Goal: Task Accomplishment & Management: Complete application form

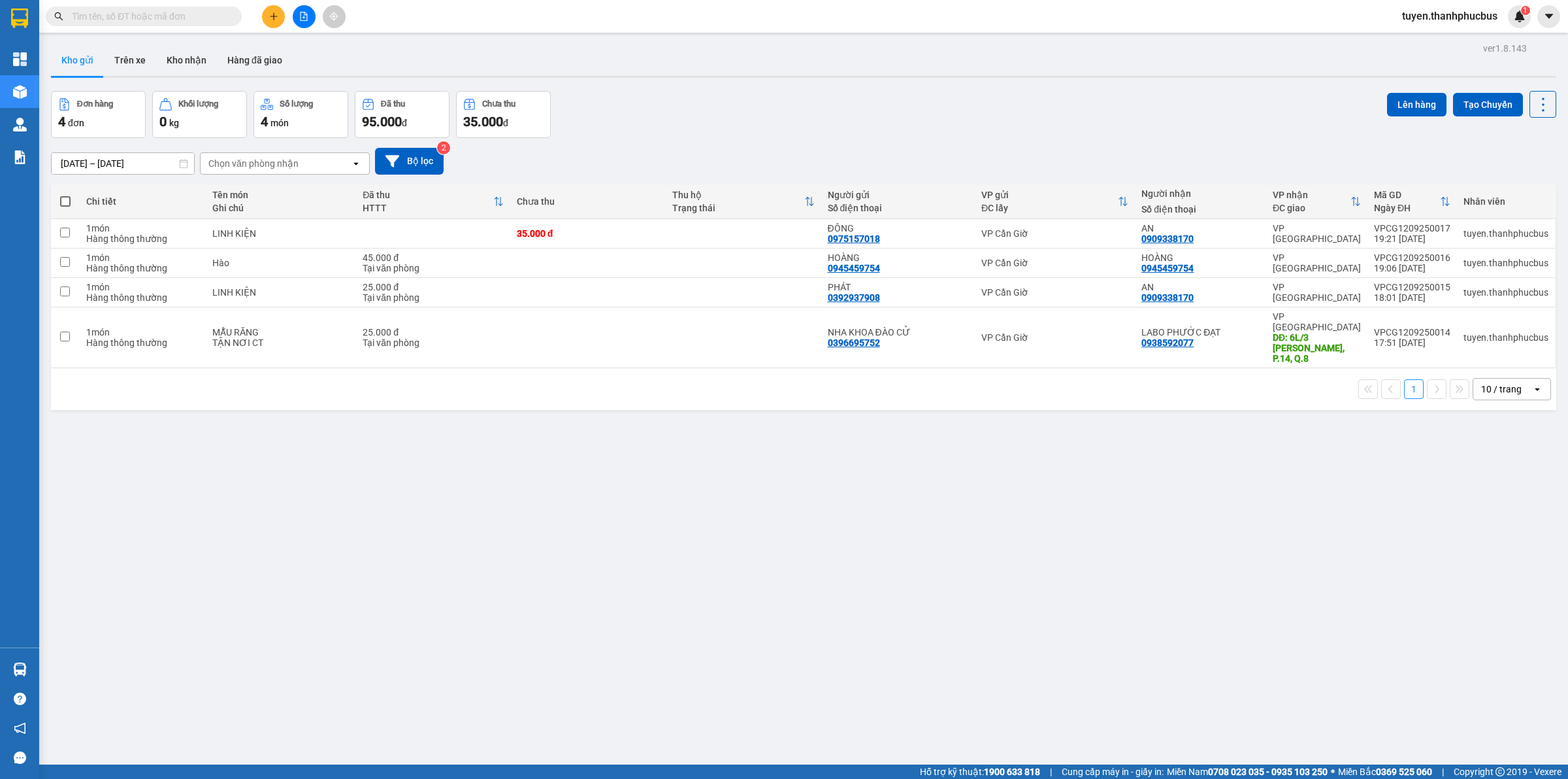
click at [63, 197] on span at bounding box center [65, 201] width 10 height 10
click at [66, 195] on input "checkbox" at bounding box center [66, 195] width 0 height 0
checkbox input "true"
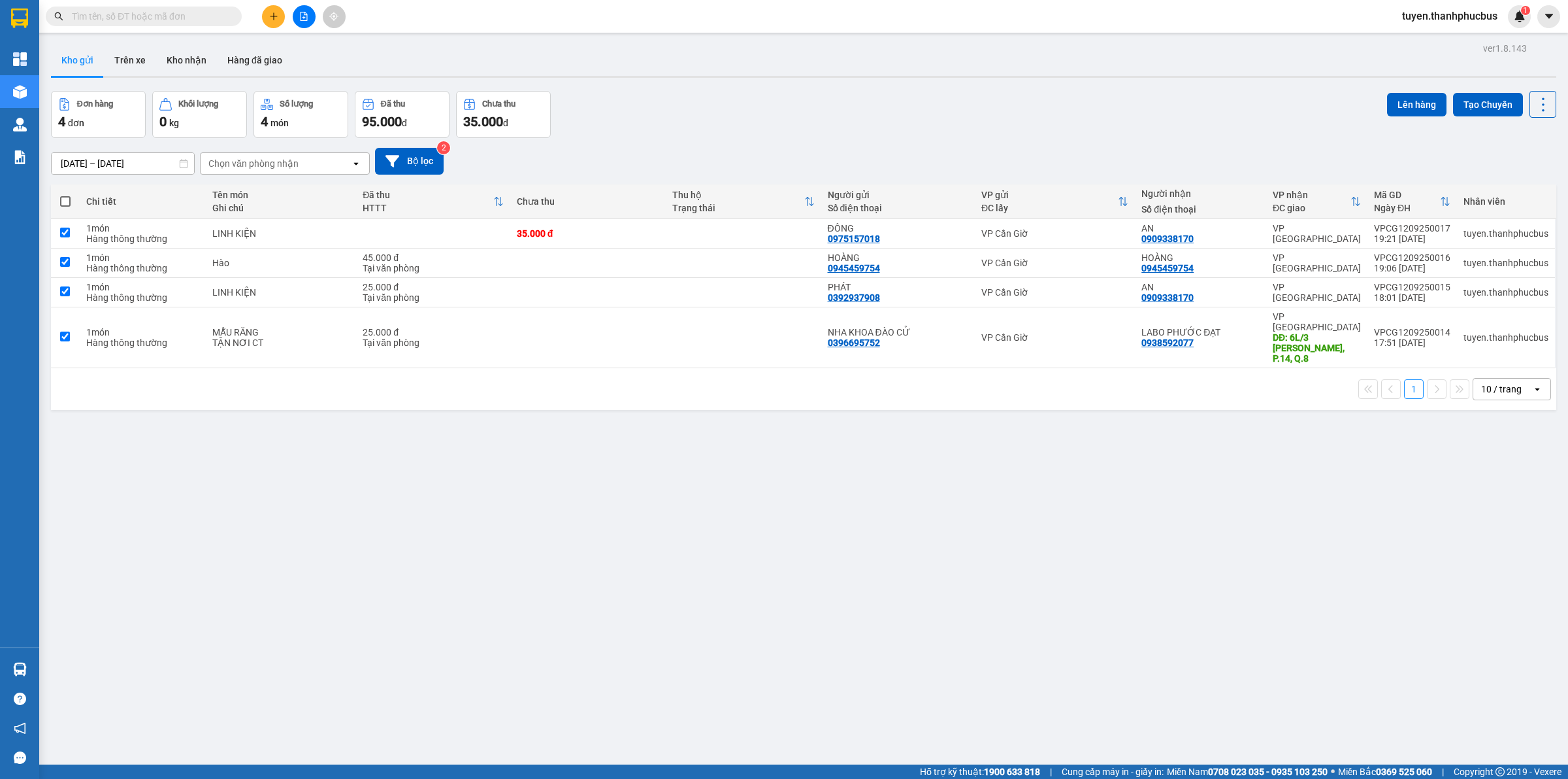
checkbox input "true"
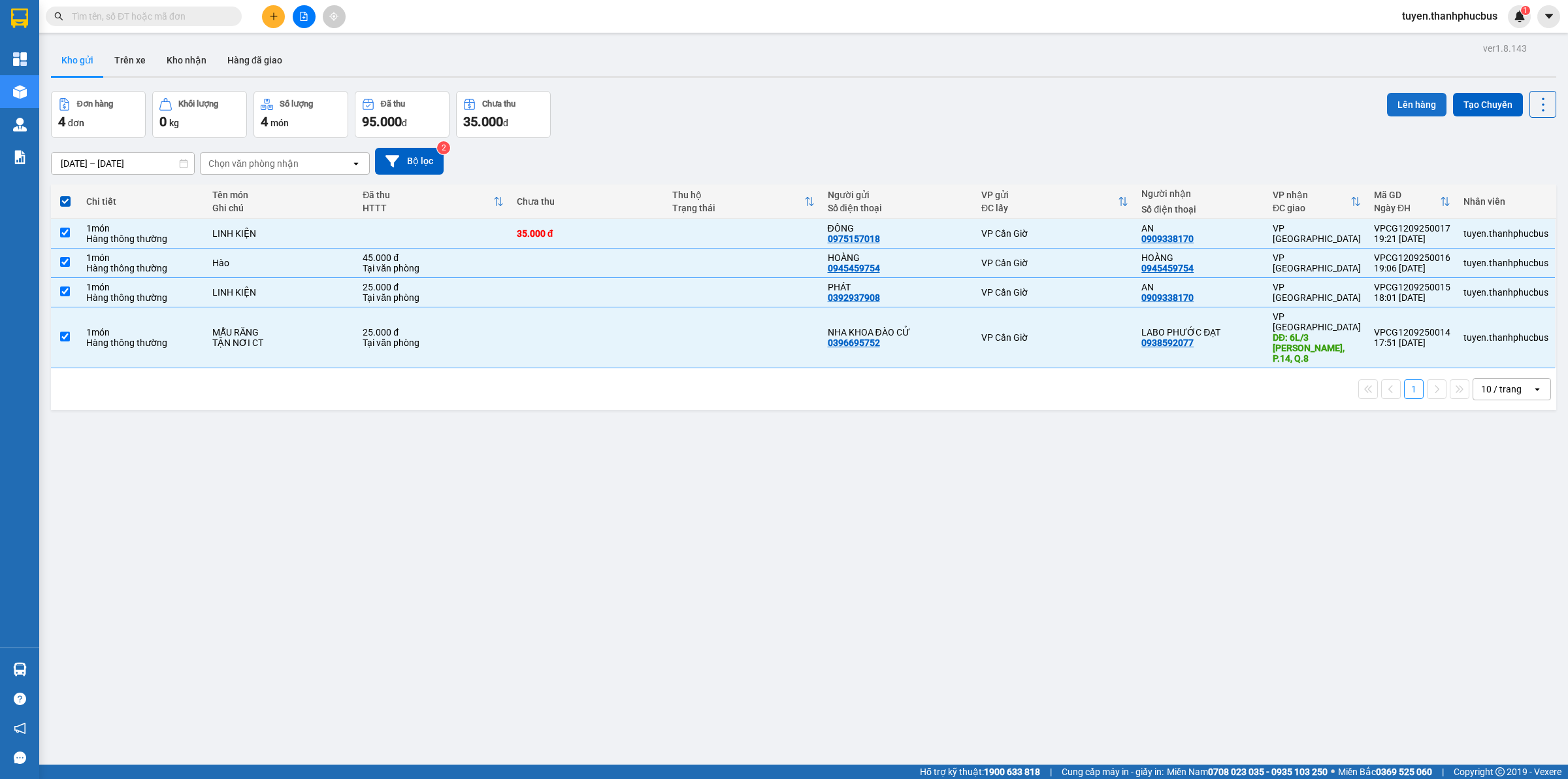
click at [1405, 112] on button "Lên hàng" at bounding box center [1416, 105] width 59 height 24
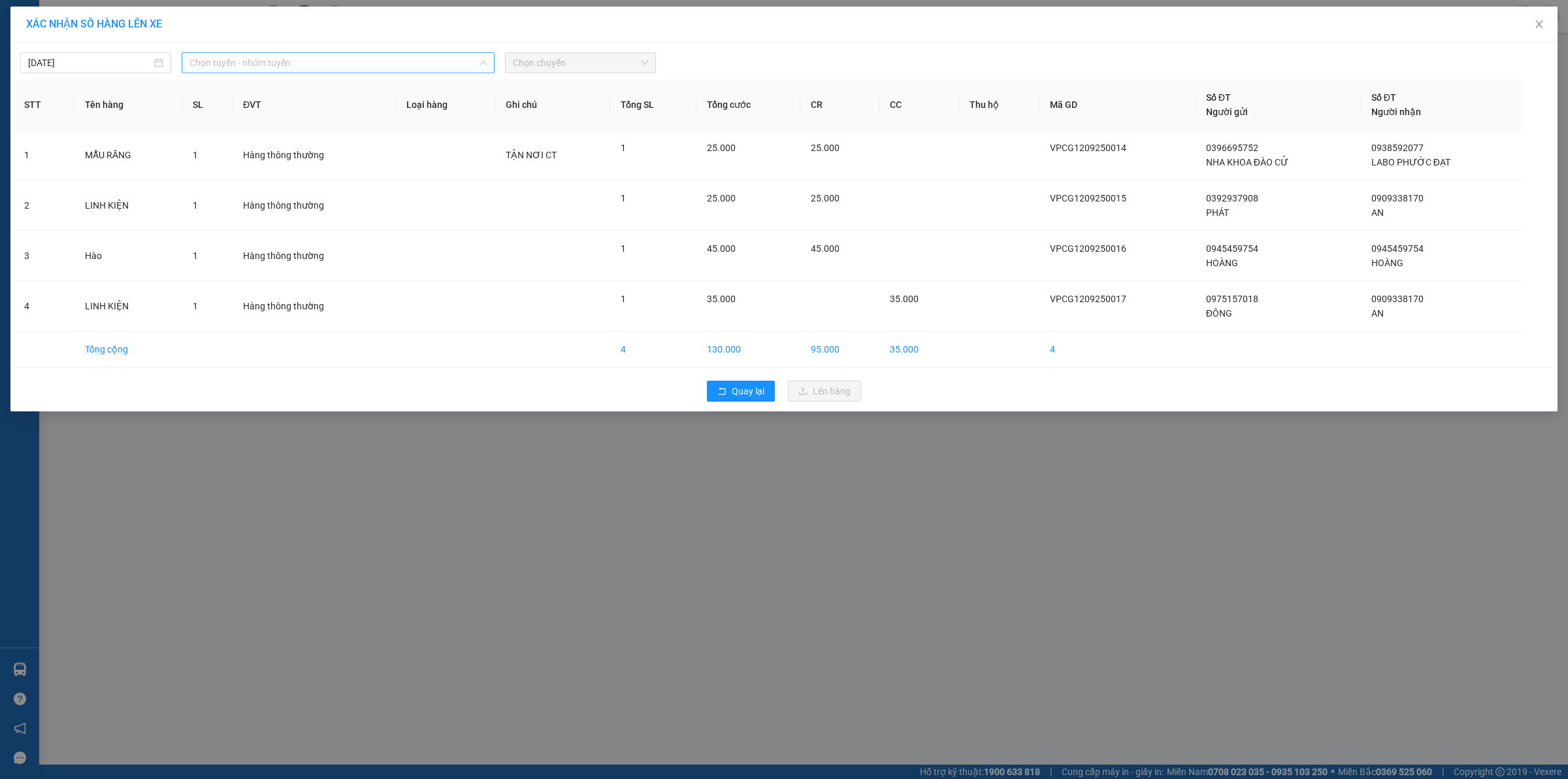
click at [318, 67] on span "Chọn tuyến - nhóm tuyến" at bounding box center [337, 62] width 297 height 19
click at [210, 134] on li "Cần Giờ - [GEOGRAPHIC_DATA]" at bounding box center [338, 131] width 313 height 21
click at [541, 68] on span "Chọn chuyến" at bounding box center [580, 62] width 135 height 19
click at [531, 109] on div "05:00" at bounding box center [564, 110] width 102 height 15
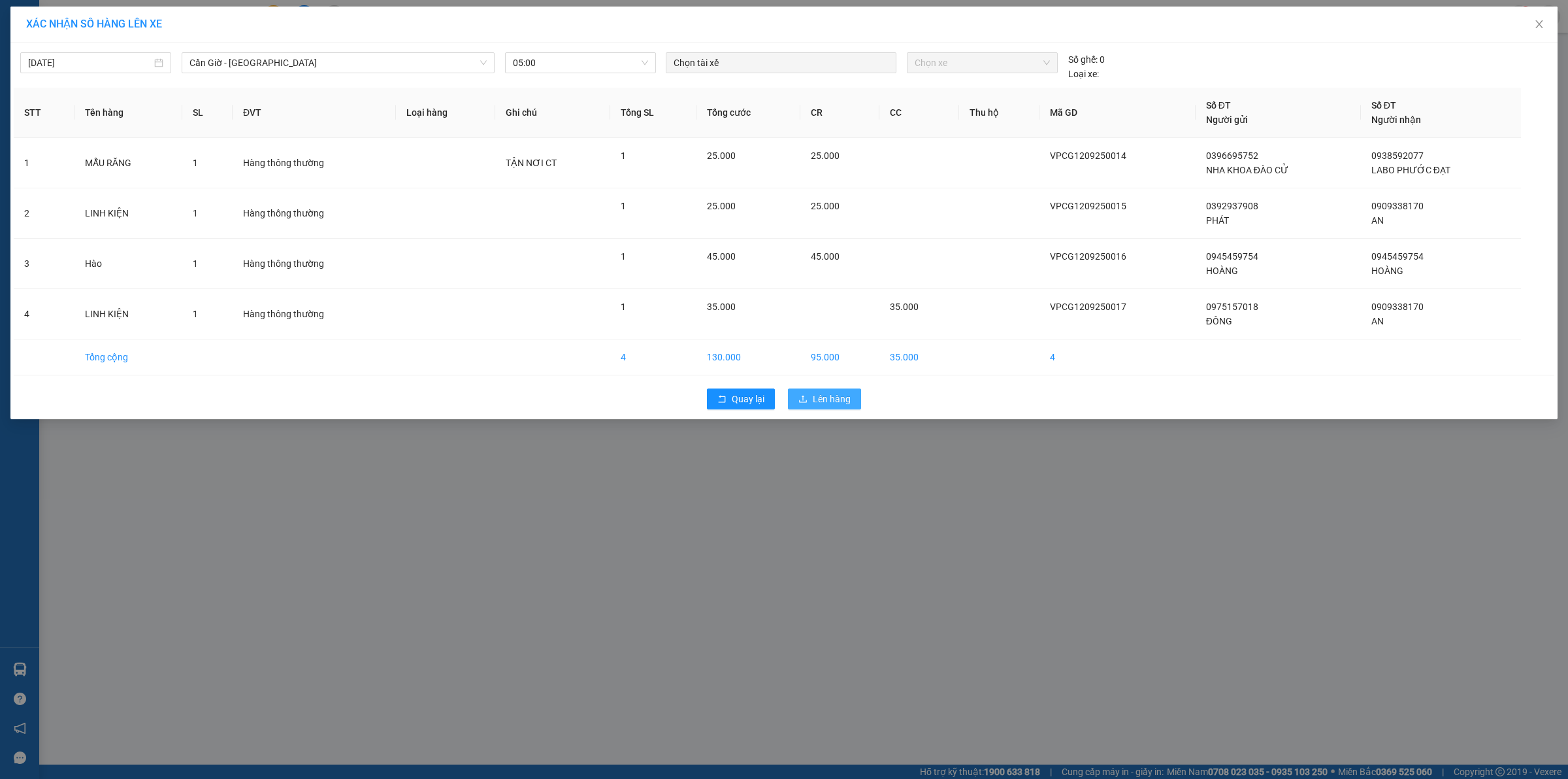
click at [805, 391] on button "Lên hàng" at bounding box center [824, 399] width 73 height 21
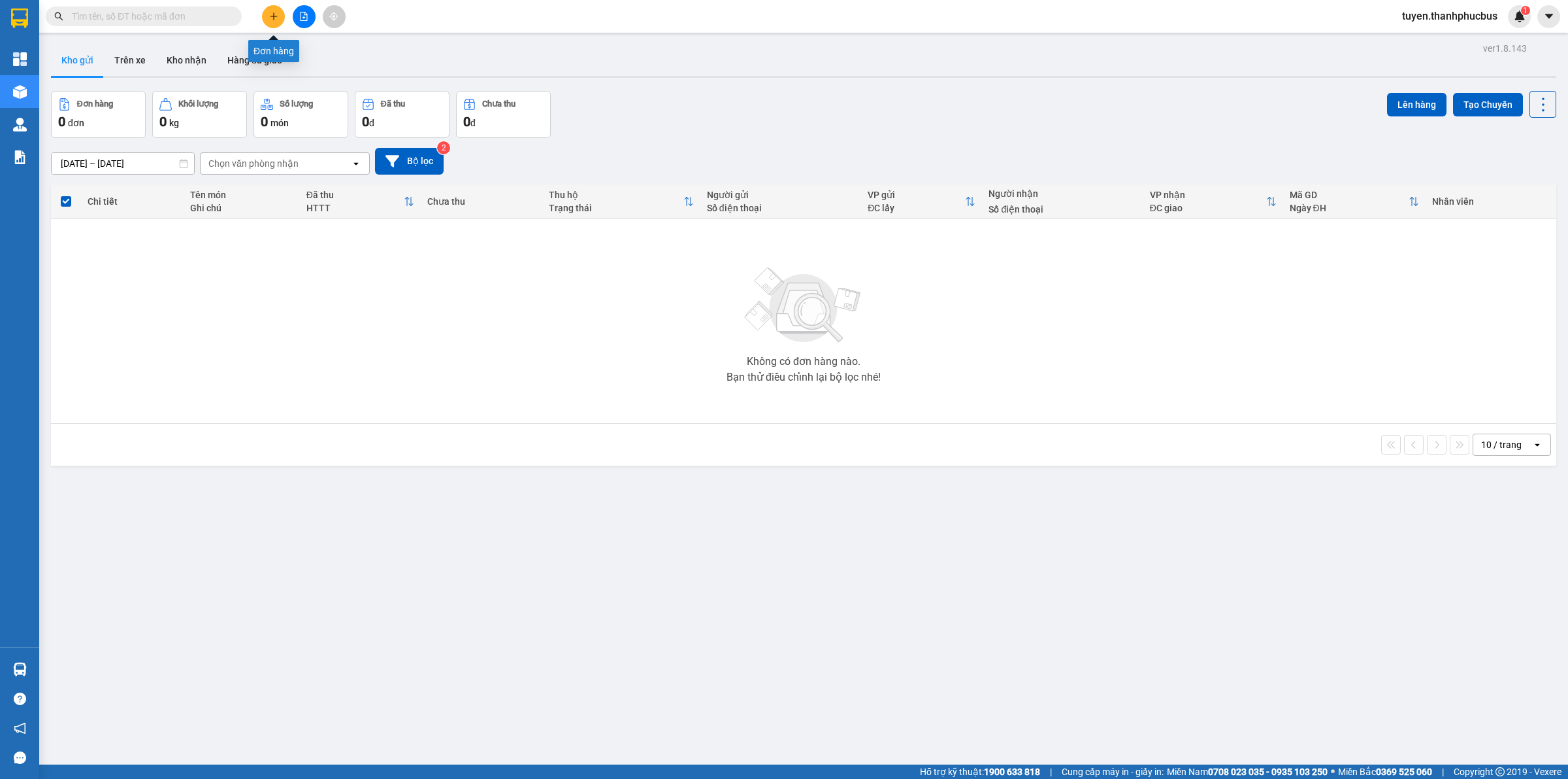
click at [276, 23] on button at bounding box center [273, 16] width 23 height 23
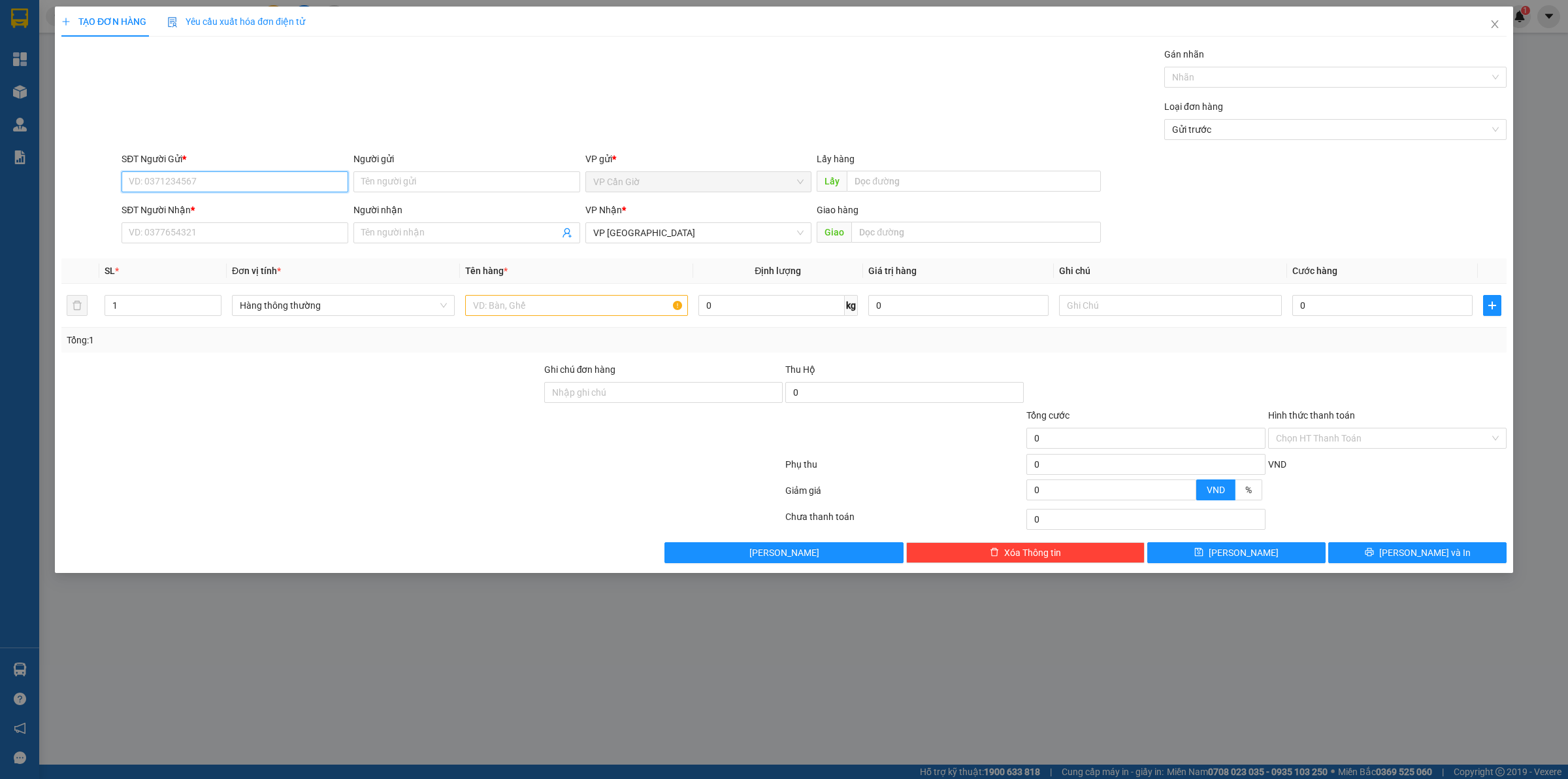
click at [135, 188] on input "SĐT Người Gửi *" at bounding box center [235, 181] width 227 height 21
click at [162, 270] on div "0973491085 - HẠNH" at bounding box center [235, 272] width 211 height 15
type input "0973491085"
type input "HẠNH"
type input "25.000"
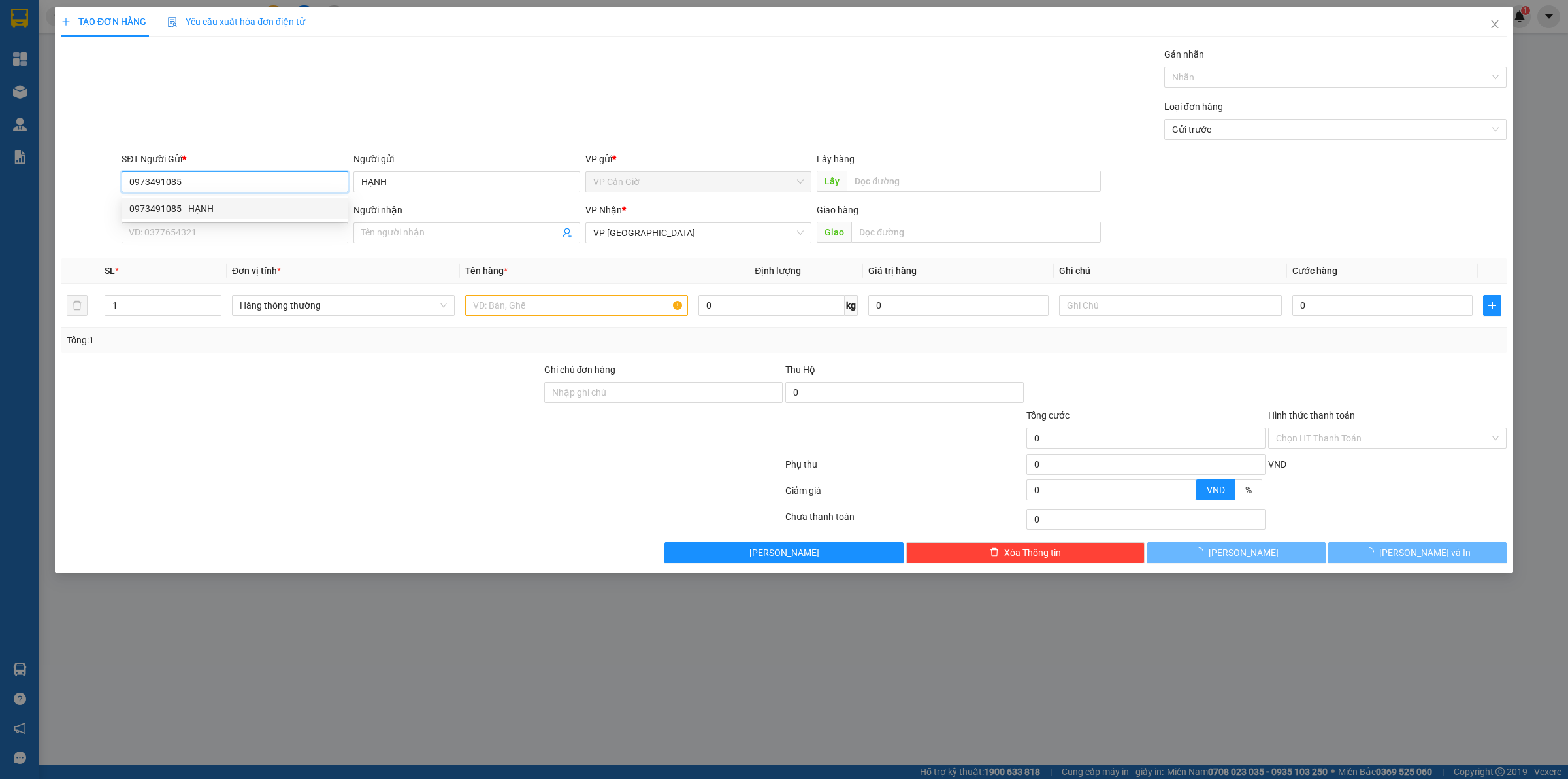
type input "25.000"
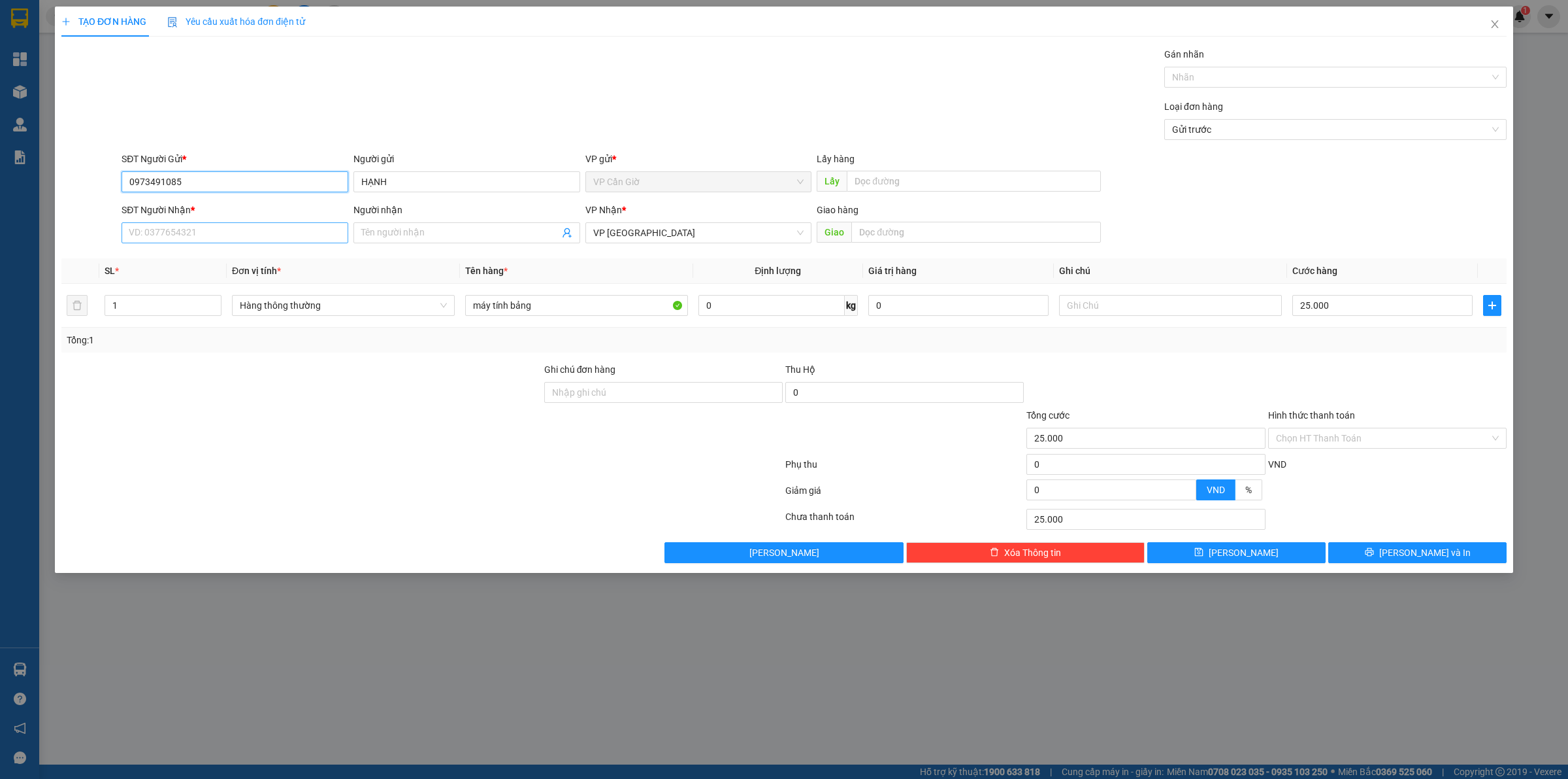
type input "0973491085"
click at [178, 230] on input "SĐT Người Nhận *" at bounding box center [235, 232] width 227 height 21
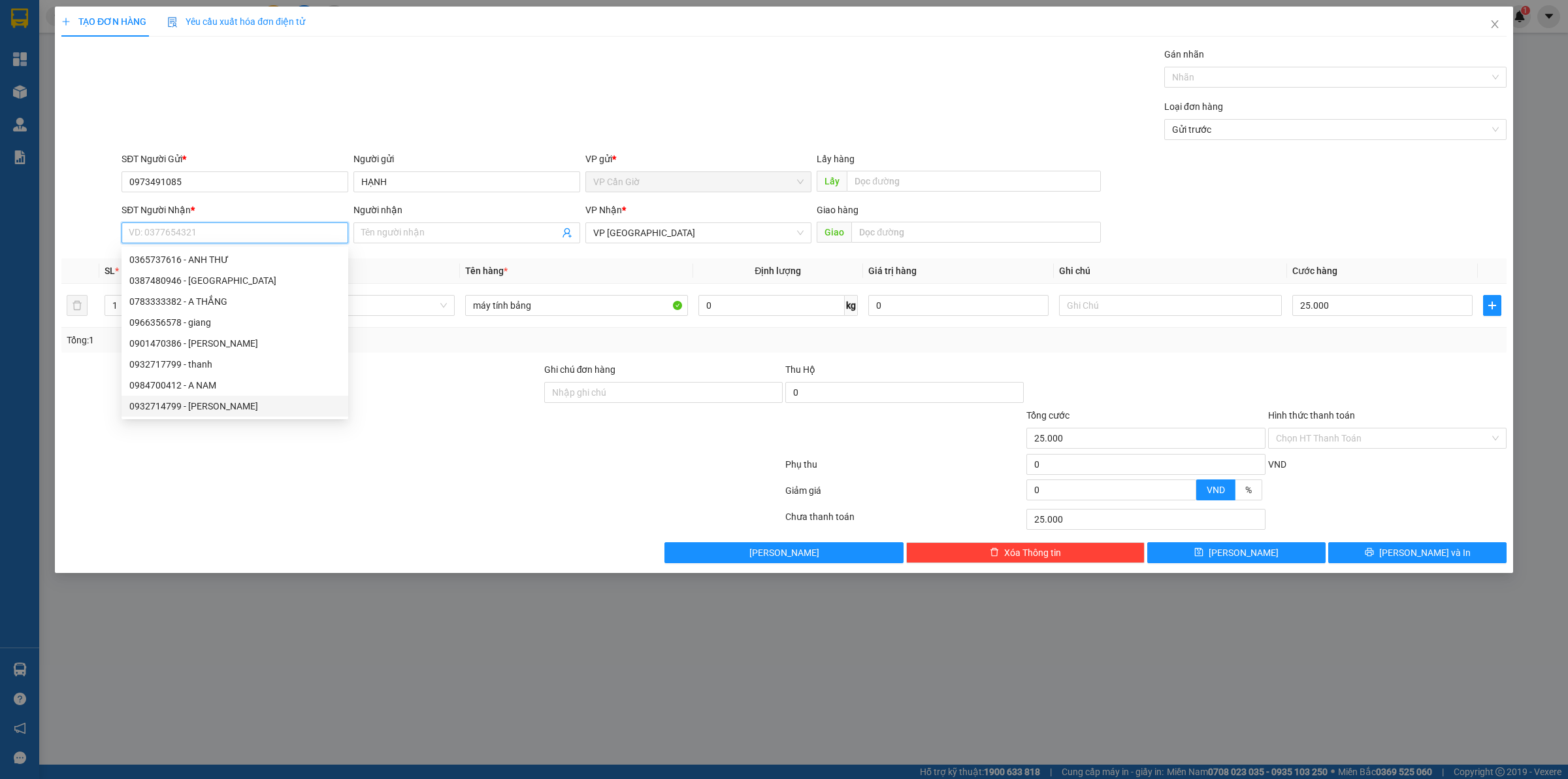
click at [145, 406] on div "0932714799 - [PERSON_NAME]" at bounding box center [235, 406] width 211 height 15
type input "0932714799"
type input "[PERSON_NAME]"
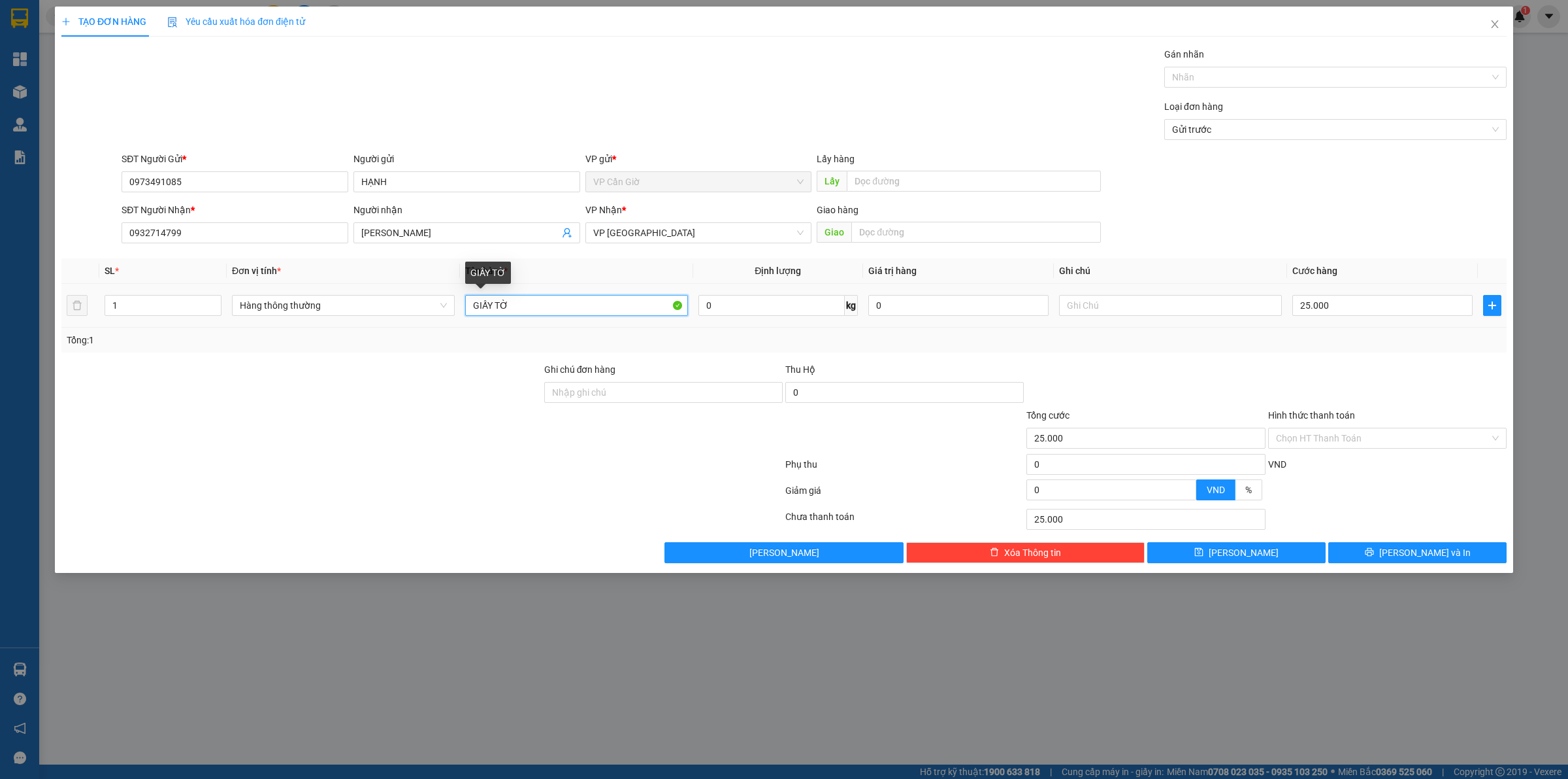
click at [597, 302] on input "GIẤY TỜ" at bounding box center [577, 305] width 223 height 21
type input "G"
type input "máy tính bản"
click at [1412, 556] on span "[PERSON_NAME] và In" at bounding box center [1425, 552] width 91 height 15
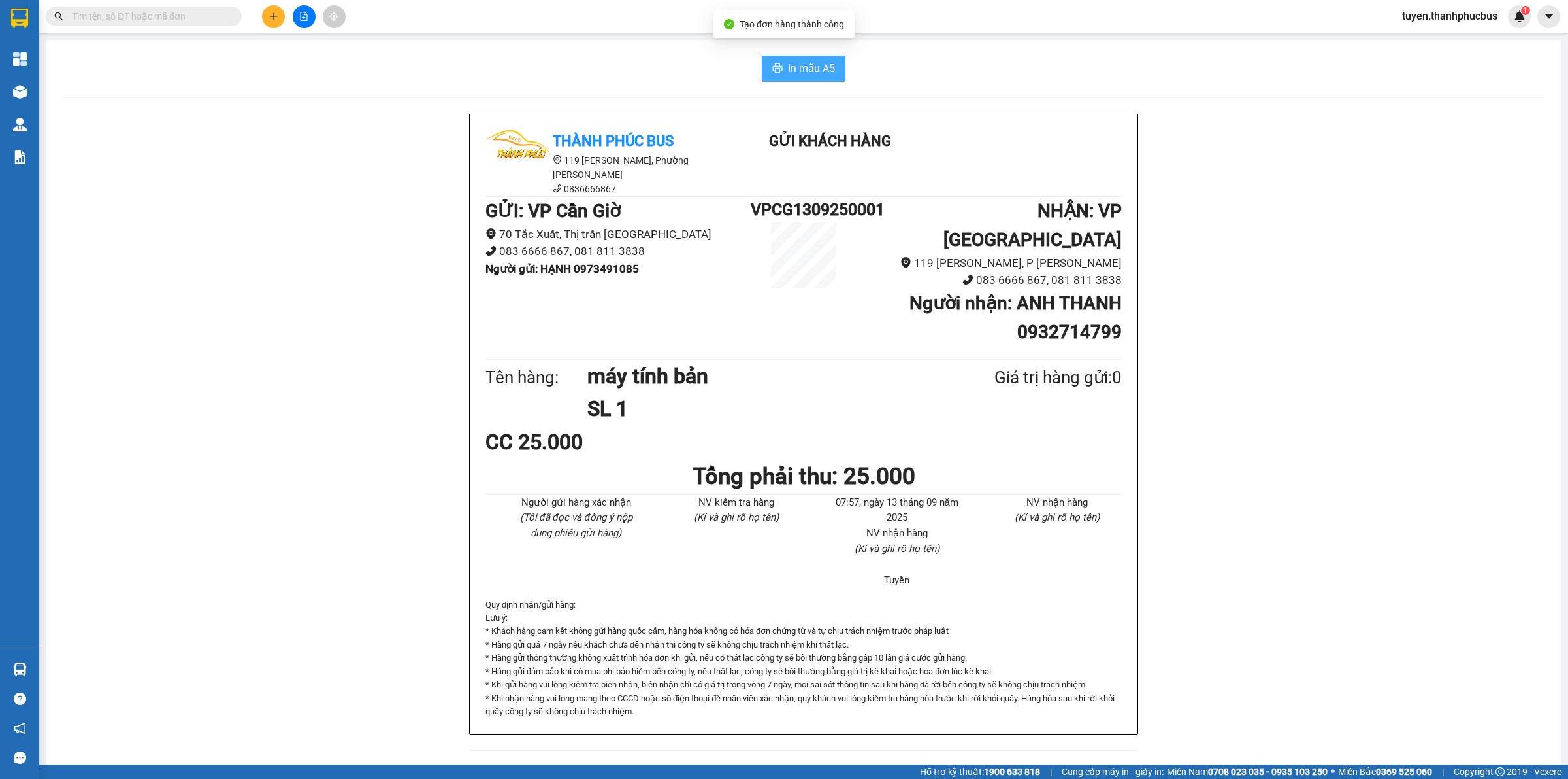
click at [811, 66] on span "In mẫu A5" at bounding box center [810, 69] width 47 height 16
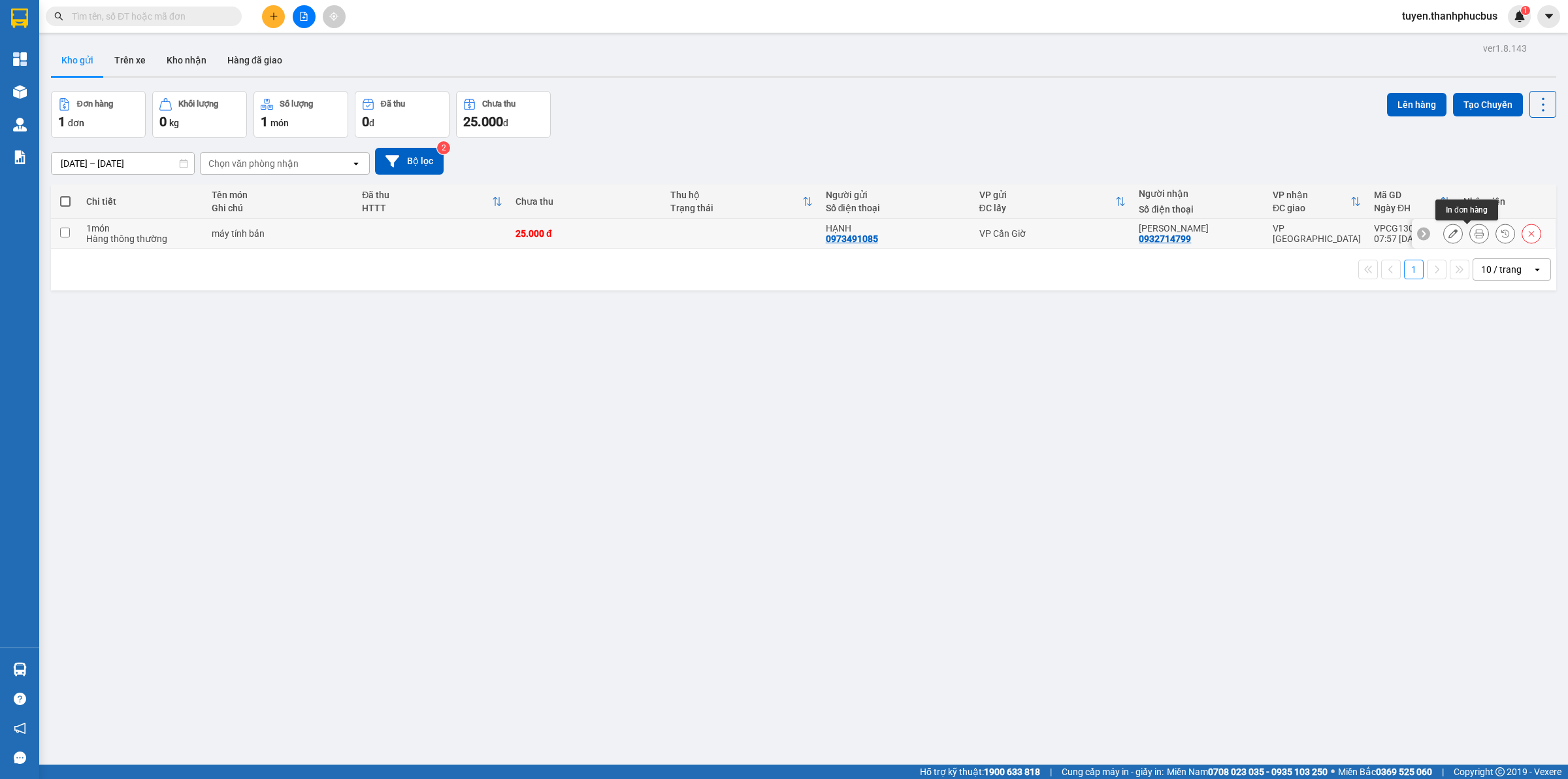
click at [1475, 230] on icon at bounding box center [1479, 233] width 9 height 9
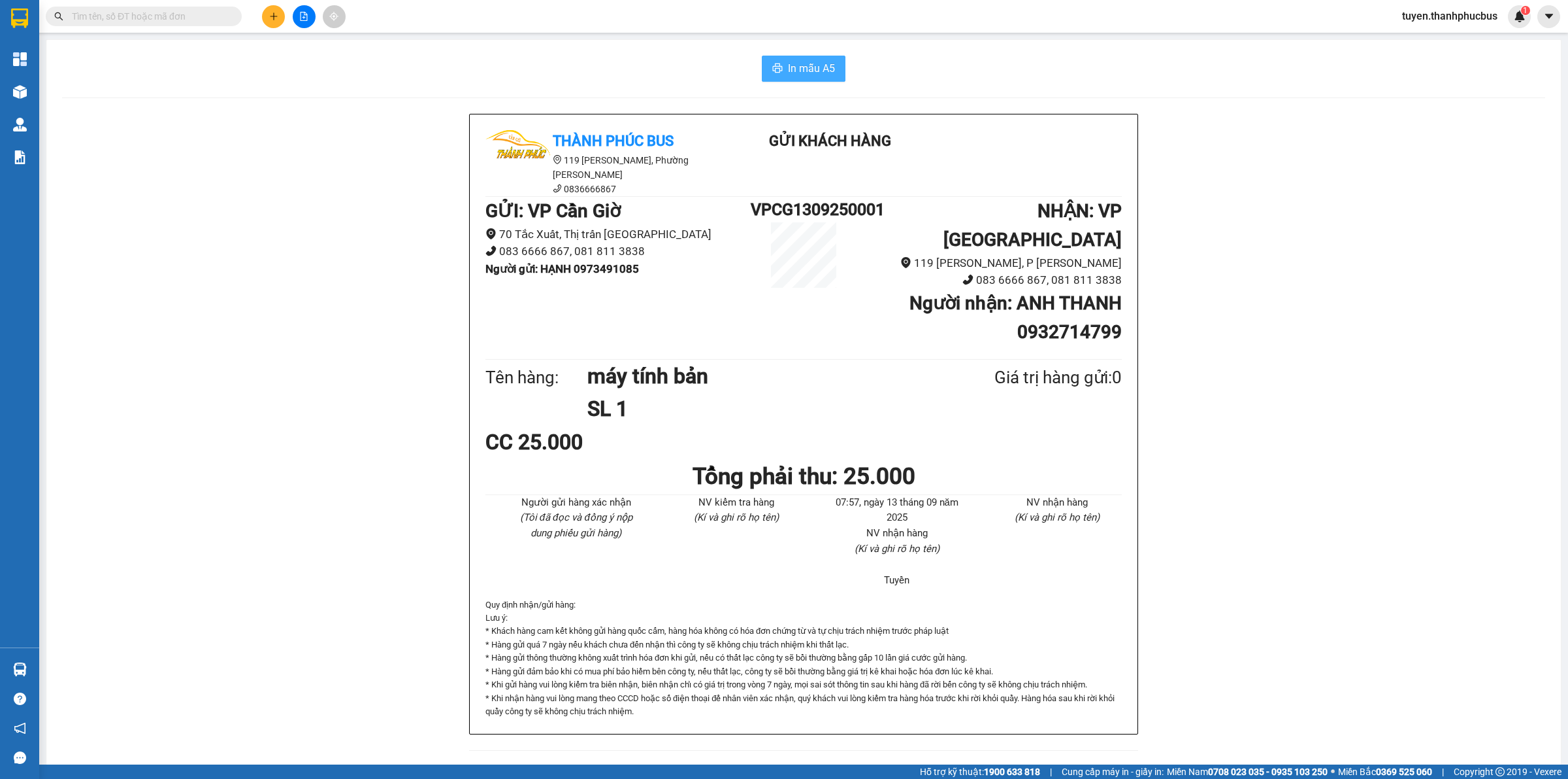
click at [800, 66] on span "In mẫu A5" at bounding box center [810, 69] width 47 height 16
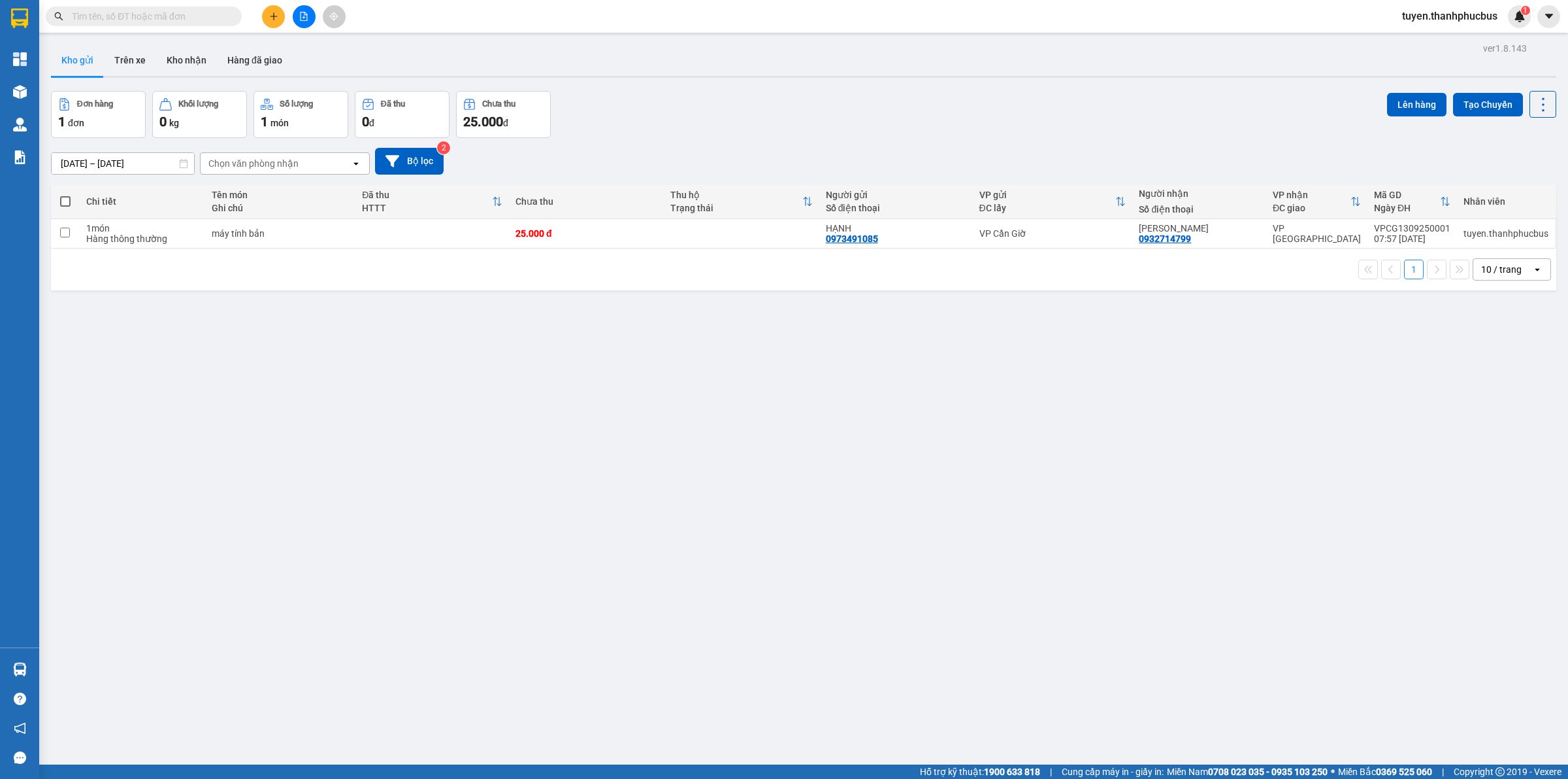
click at [1532, 274] on icon "open" at bounding box center [1537, 269] width 10 height 10
click at [1485, 347] on span "20 / trang" at bounding box center [1492, 345] width 42 height 13
click at [1475, 236] on icon at bounding box center [1479, 233] width 9 height 9
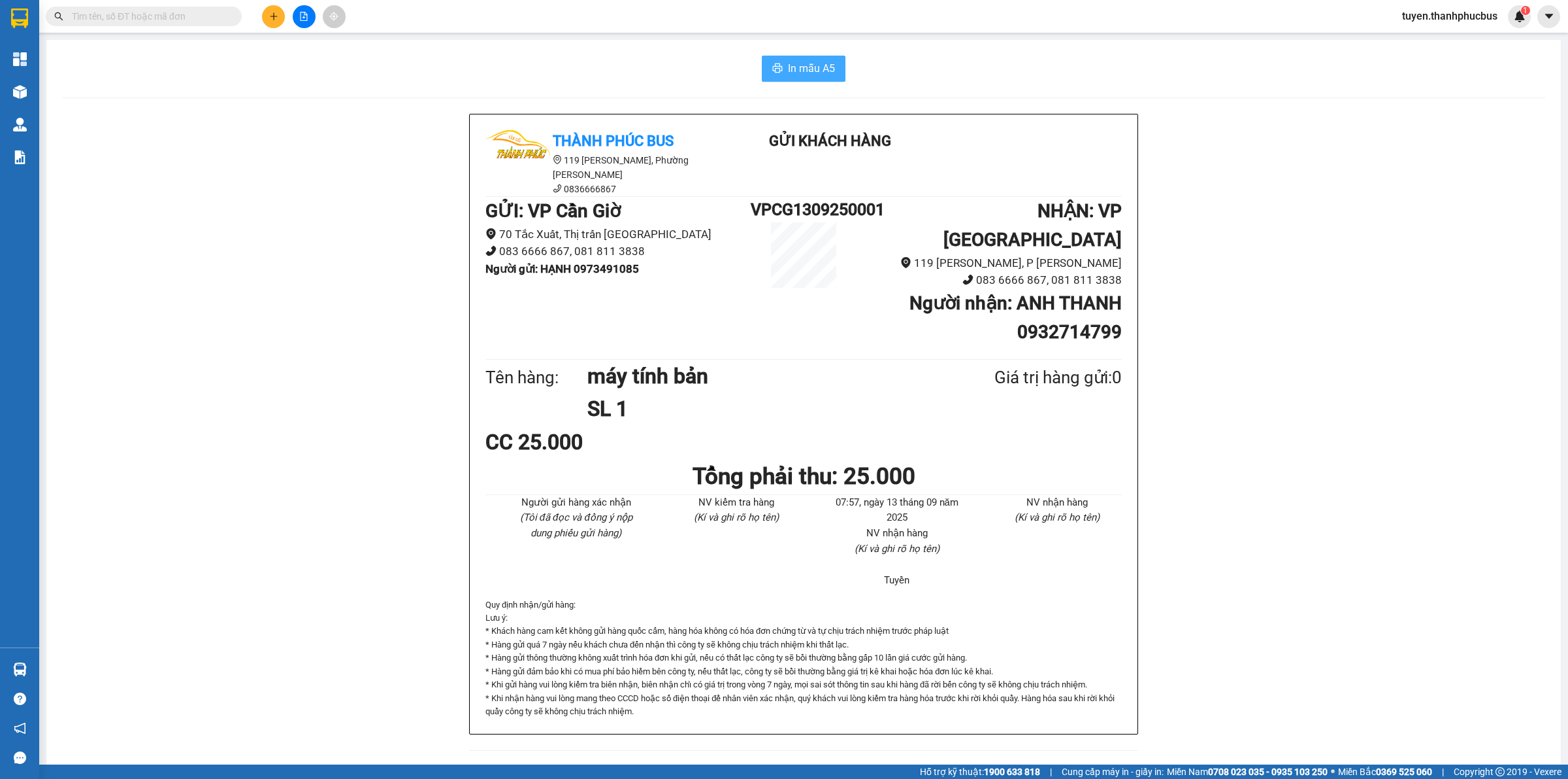
click at [829, 63] on span "In mẫu A5" at bounding box center [810, 69] width 47 height 16
